Goal: Information Seeking & Learning: Learn about a topic

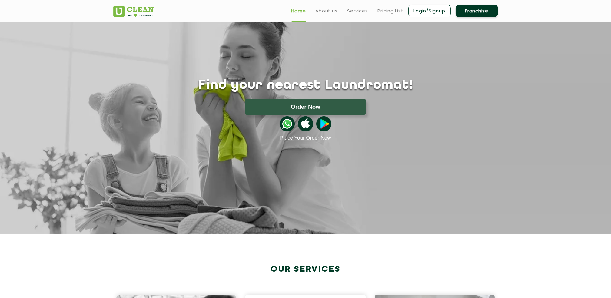
click at [392, 6] on ul "Home About us Services Pricing List Login/Signup Franchise" at bounding box center [393, 11] width 212 height 14
click at [391, 8] on link "Pricing List" at bounding box center [391, 10] width 26 height 7
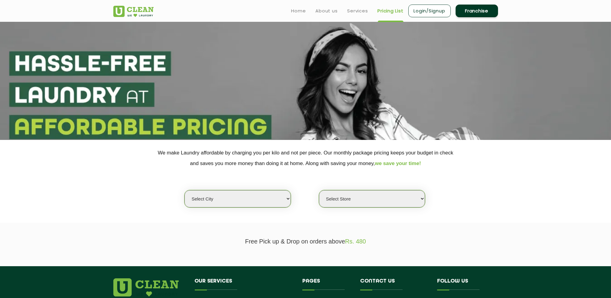
click at [263, 198] on select "Select city [GEOGRAPHIC_DATA] [GEOGRAPHIC_DATA] [GEOGRAPHIC_DATA] [GEOGRAPHIC_D…" at bounding box center [238, 198] width 106 height 17
select select "6"
click at [185, 190] on select "Select city [GEOGRAPHIC_DATA] [GEOGRAPHIC_DATA] [GEOGRAPHIC_DATA] [GEOGRAPHIC_D…" at bounding box center [238, 198] width 106 height 17
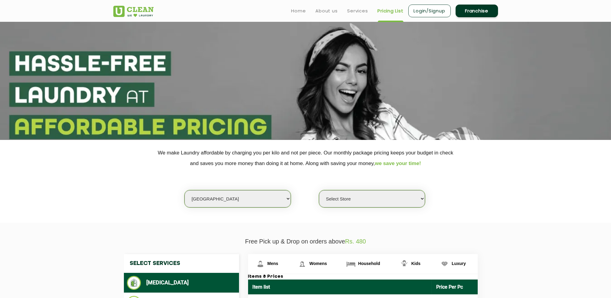
click at [366, 199] on select "Select Store [GEOGRAPHIC_DATA] [GEOGRAPHIC_DATA] UClean KR [GEOGRAPHIC_DATA] [G…" at bounding box center [372, 198] width 106 height 17
select select "326"
click at [319, 190] on select "Select Store [GEOGRAPHIC_DATA] [GEOGRAPHIC_DATA] UClean KR [GEOGRAPHIC_DATA] [G…" at bounding box center [372, 198] width 106 height 17
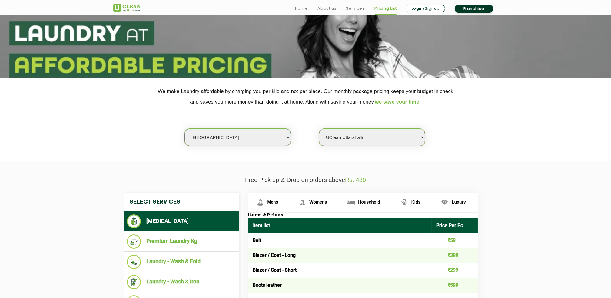
scroll to position [121, 0]
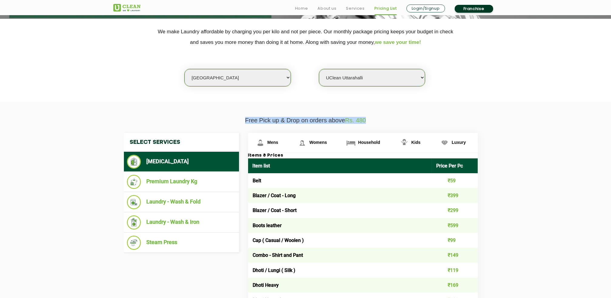
drag, startPoint x: 243, startPoint y: 120, endPoint x: 404, endPoint y: 120, distance: 160.9
click at [404, 120] on p "Free Pick up & Drop on orders above Rs. 480" at bounding box center [305, 120] width 385 height 7
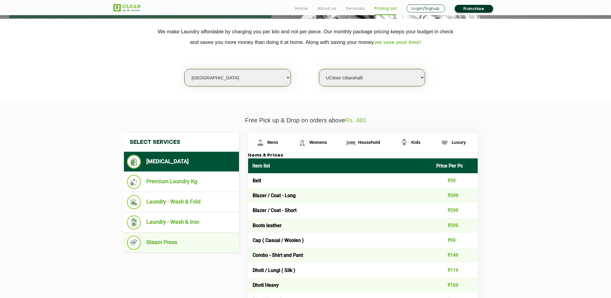
click at [168, 242] on li "Steam Press" at bounding box center [181, 243] width 109 height 14
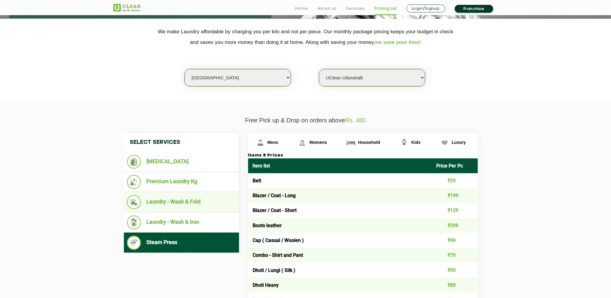
click at [182, 205] on li "Laundry - Wash & Fold" at bounding box center [181, 202] width 109 height 14
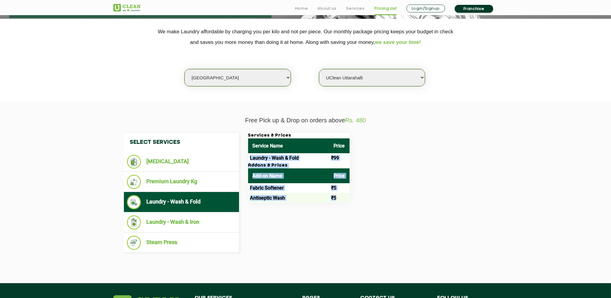
drag, startPoint x: 250, startPoint y: 159, endPoint x: 346, endPoint y: 196, distance: 102.8
click at [346, 196] on div "Services & Prices Service Name Price Laundry - Wash & Fold ₹99 Addons & Prices …" at bounding box center [299, 168] width 102 height 70
drag, startPoint x: 346, startPoint y: 196, endPoint x: 466, endPoint y: 184, distance: 121.5
click at [466, 184] on div "Services & Prices Service Name Price Laundry - Wash & Fold ₹99 Addons & Prices …" at bounding box center [368, 168] width 249 height 70
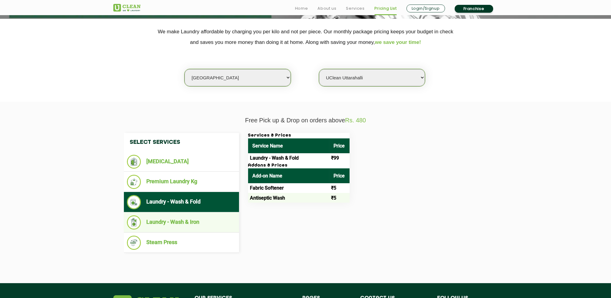
click at [181, 221] on li "Laundry - Wash & Iron" at bounding box center [181, 223] width 109 height 14
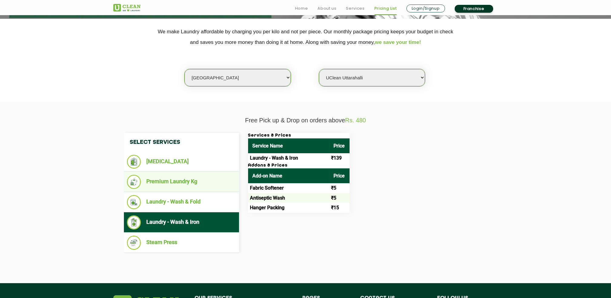
click at [181, 177] on li "Premium Laundry Kg" at bounding box center [181, 182] width 109 height 14
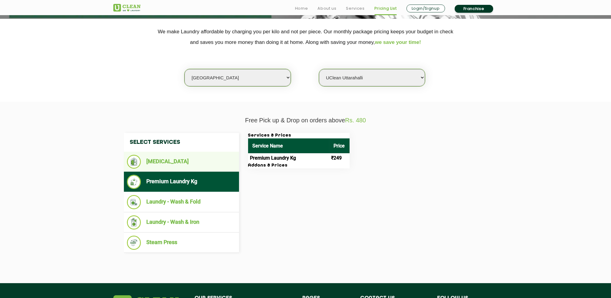
click at [161, 159] on li "[MEDICAL_DATA]" at bounding box center [181, 162] width 109 height 14
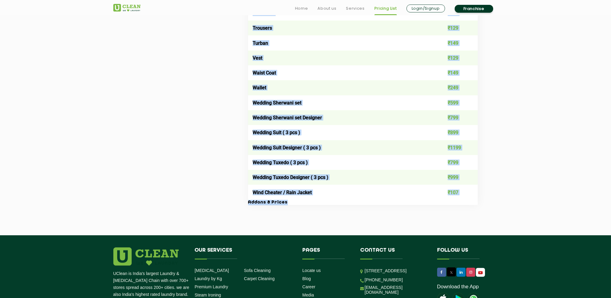
scroll to position [1242, 0]
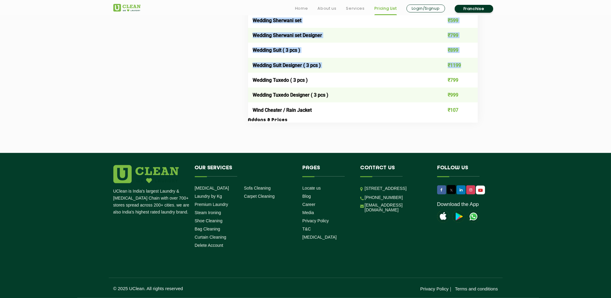
drag, startPoint x: 250, startPoint y: 202, endPoint x: 468, endPoint y: 61, distance: 259.7
